Goal: Use online tool/utility: Utilize a website feature to perform a specific function

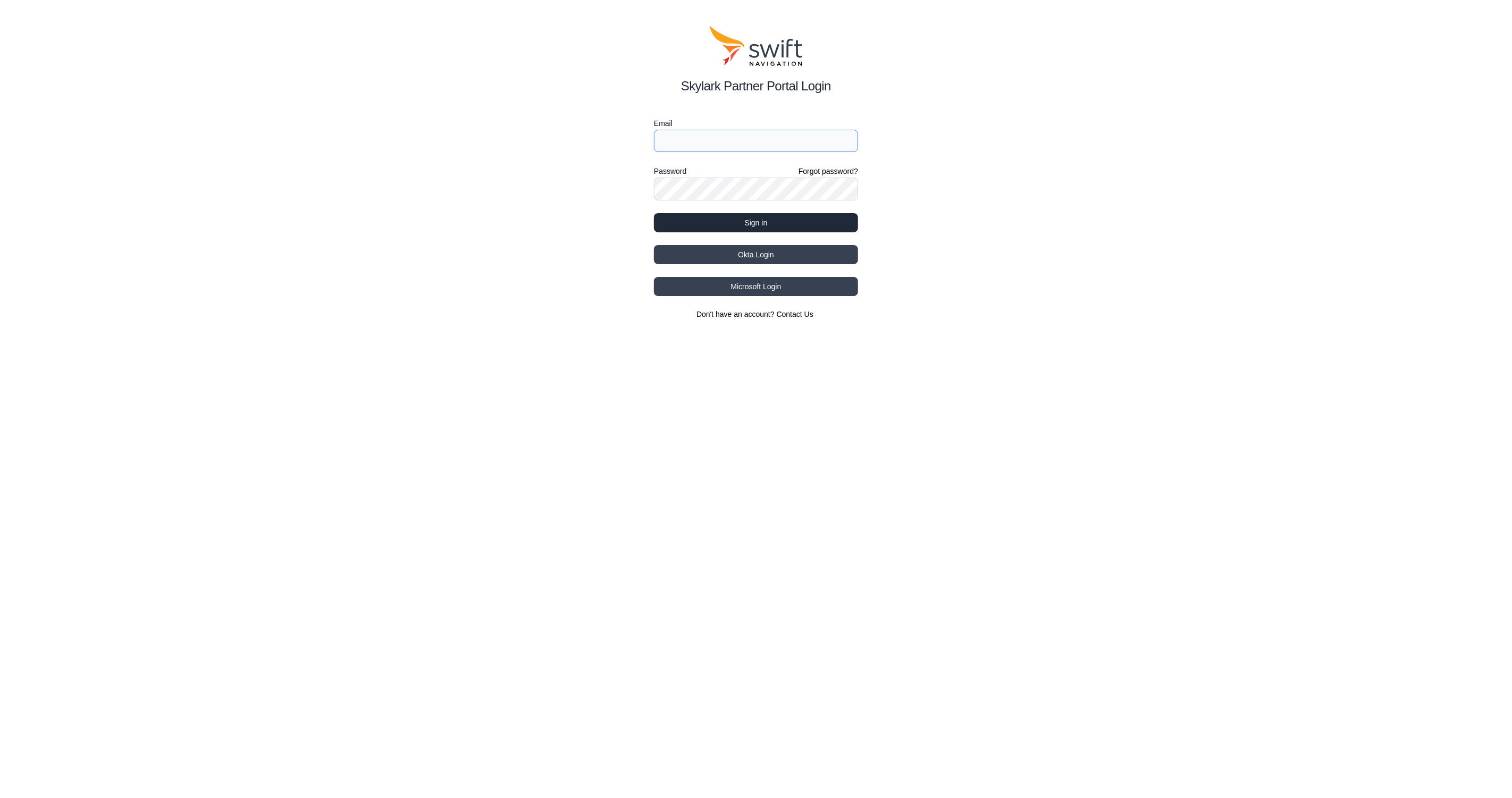
type input "[EMAIL_ADDRESS][PERSON_NAME]"
click at [737, 222] on button "Sign in" at bounding box center [756, 223] width 205 height 19
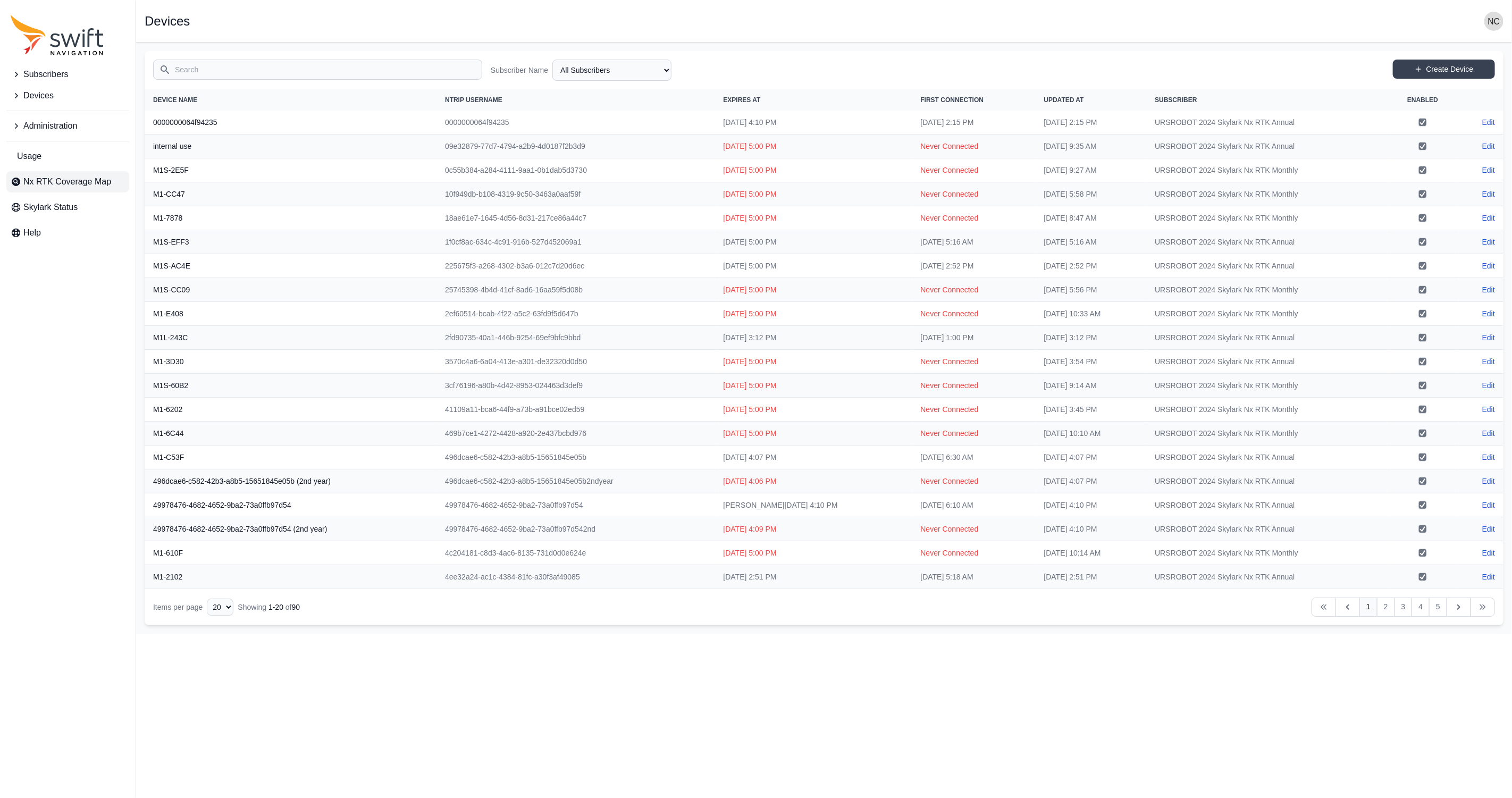
click at [108, 179] on span "Nx RTK Coverage Map" at bounding box center [67, 181] width 88 height 13
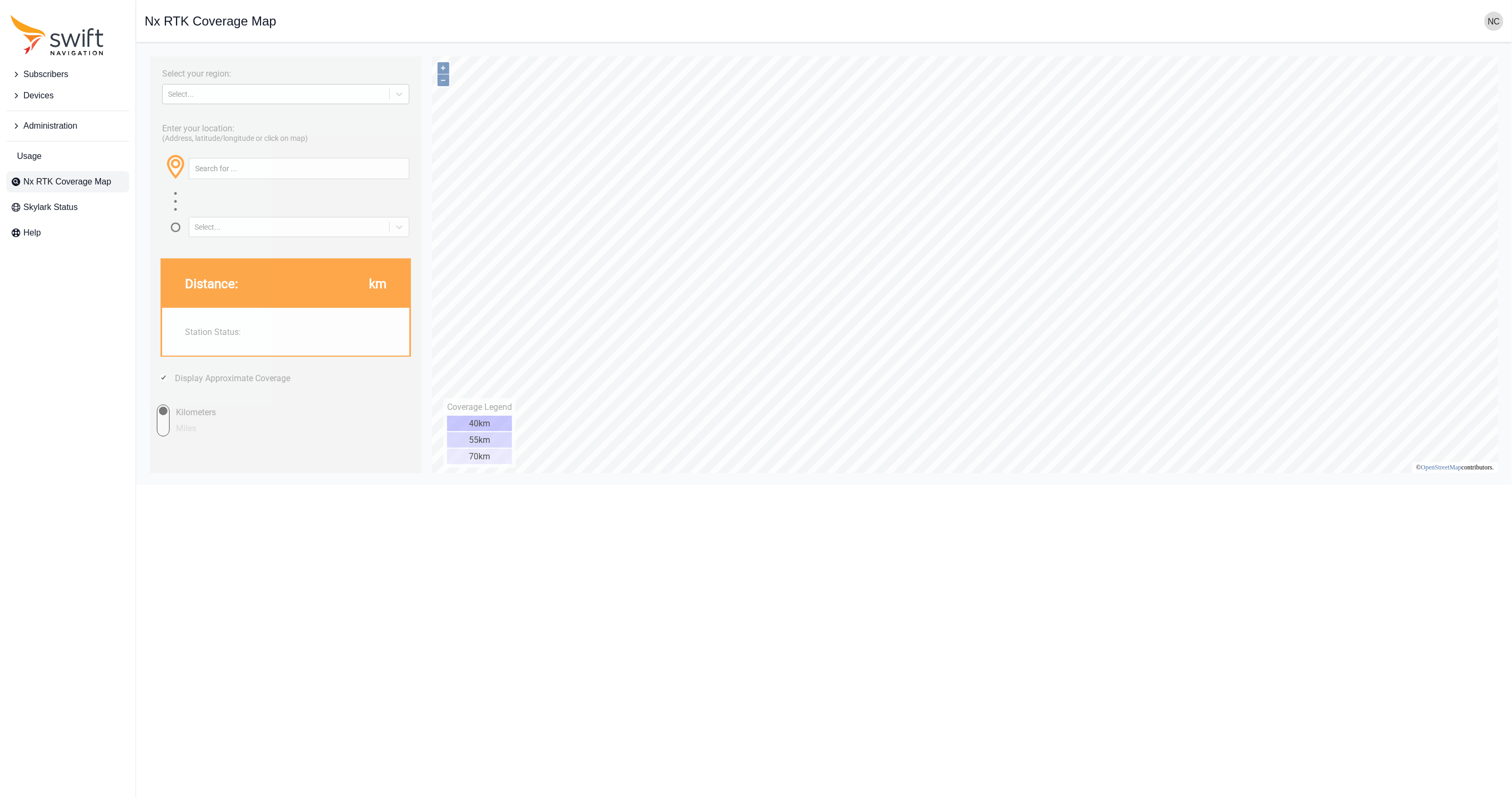
click at [293, 93] on div "Select..." at bounding box center [276, 94] width 216 height 9
click at [287, 132] on div "[GEOGRAPHIC_DATA]" at bounding box center [285, 137] width 247 height 17
click at [284, 174] on input "text" at bounding box center [298, 168] width 219 height 20
paste input "30.383873121202225, -87.07880404602788"
click at [395, 168] on button "button" at bounding box center [399, 168] width 17 height 20
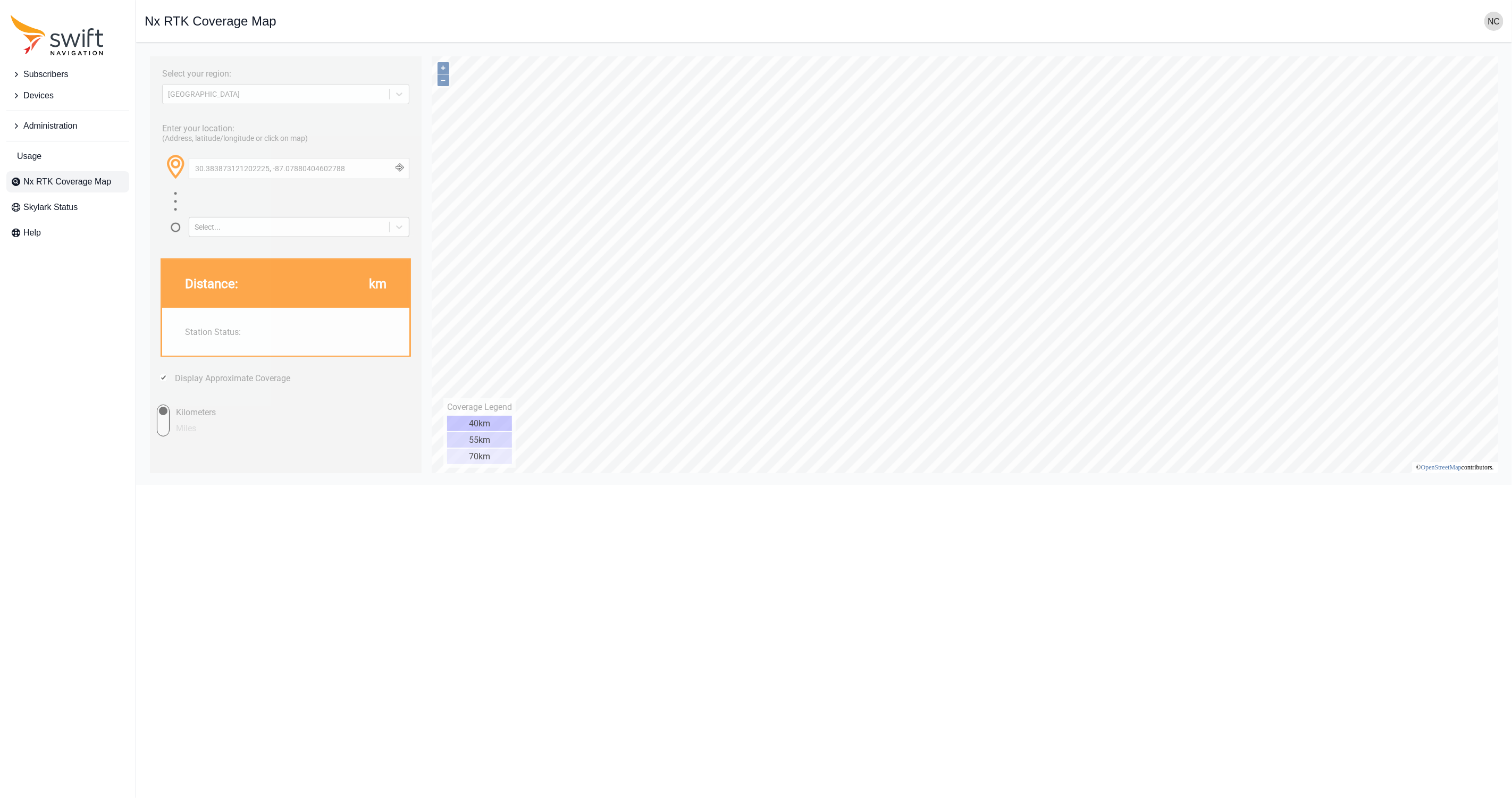
click at [364, 231] on div "Select..." at bounding box center [289, 226] width 189 height 9
click at [330, 254] on div "Closest Station" at bounding box center [298, 254] width 221 height 17
click at [399, 174] on button "button" at bounding box center [399, 168] width 17 height 20
click at [401, 165] on button "button" at bounding box center [399, 168] width 17 height 20
click at [347, 171] on input "30.383873121202225, -87.07880404602788" at bounding box center [298, 168] width 219 height 20
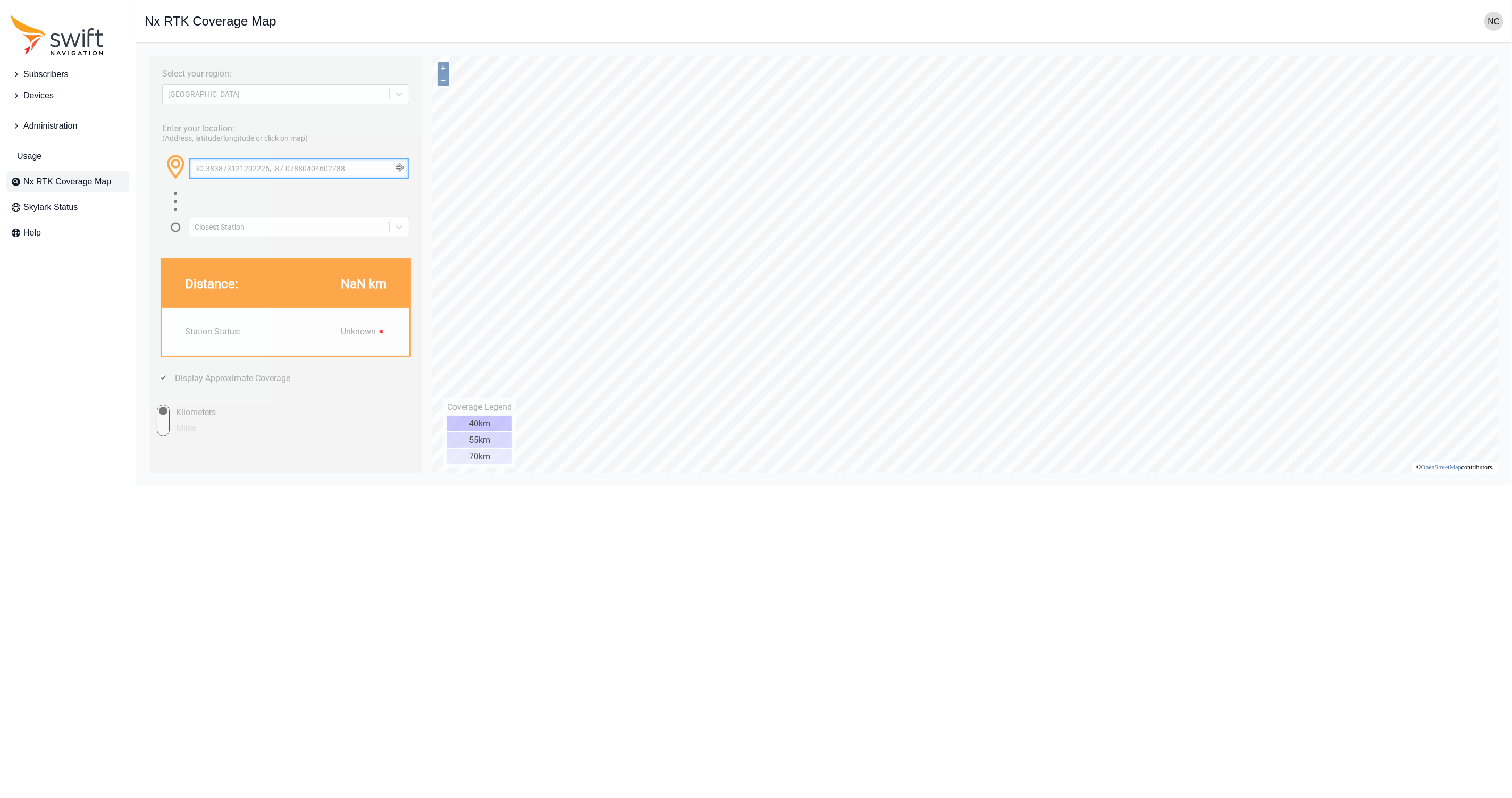
paste input "1255 Country Club Rd, Gulf Breeze, FL 32563"
type input "1255 Country Club Rd, Gulf Breeze, FL 32563"
